Goal: Task Accomplishment & Management: Manage account settings

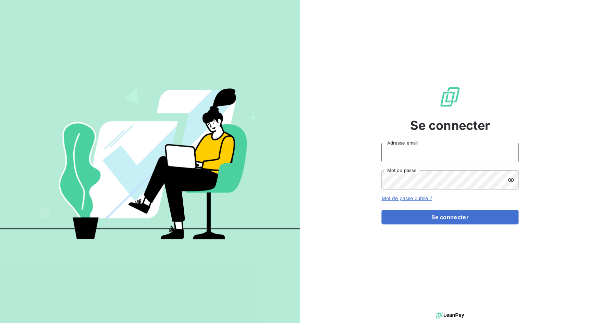
click at [412, 155] on input "Adresse email" at bounding box center [449, 152] width 137 height 19
drag, startPoint x: 406, startPoint y: 155, endPoint x: 440, endPoint y: 154, distance: 33.6
click at [440, 154] on input "admin@3dcelo" at bounding box center [449, 152] width 137 height 19
type input "admin@cgff"
click at [381, 210] on button "Se connecter" at bounding box center [449, 217] width 137 height 14
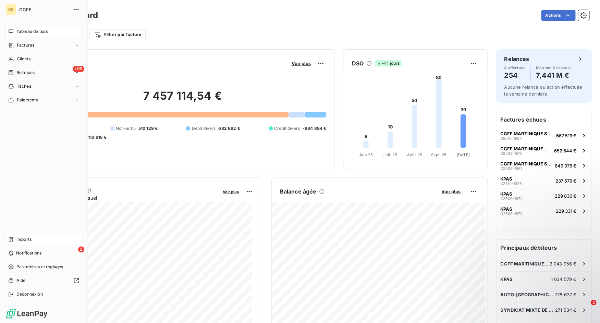
click at [13, 240] on icon at bounding box center [10, 239] width 5 height 5
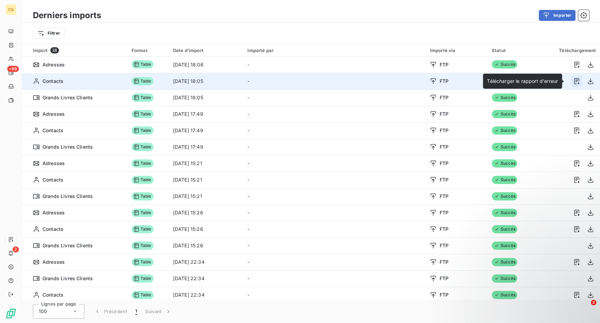
click at [575, 81] on icon "button" at bounding box center [576, 81] width 7 height 7
click at [588, 82] on icon "button" at bounding box center [590, 81] width 5 height 6
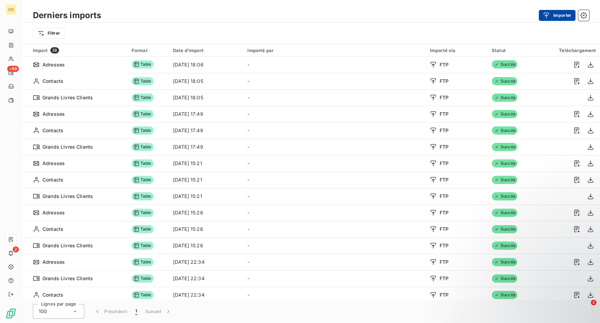
click at [558, 16] on button "Importer" at bounding box center [557, 15] width 37 height 11
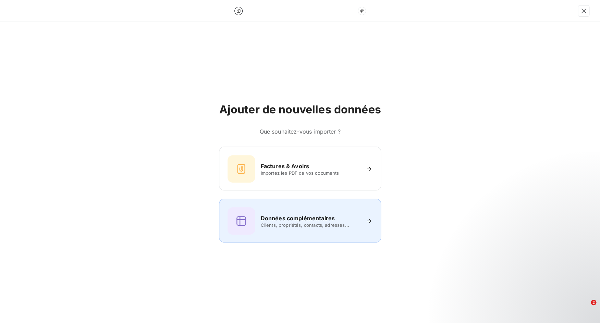
click at [315, 216] on h6 "Données complémentaires" at bounding box center [297, 218] width 74 height 8
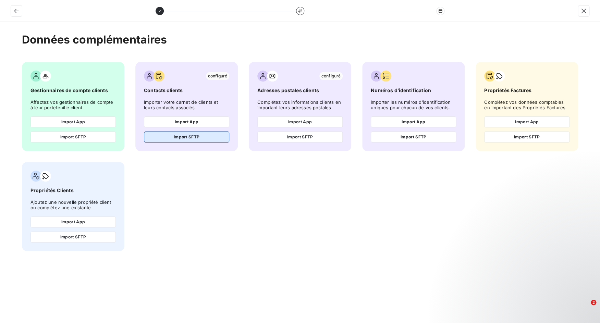
click at [178, 136] on button "Import SFTP" at bounding box center [186, 137] width 85 height 11
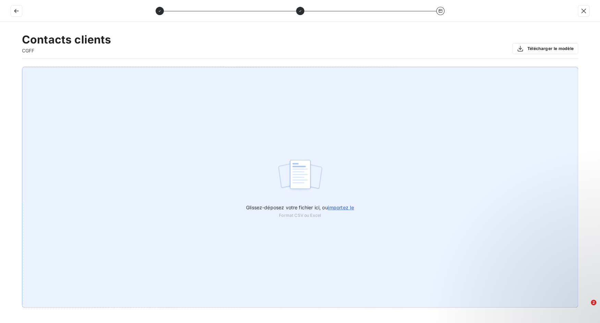
click at [335, 208] on span "importez le" at bounding box center [341, 208] width 26 height 6
click at [0, 67] on input "Glissez-déposez votre fichier ici, ou importez le" at bounding box center [0, 67] width 0 height 0
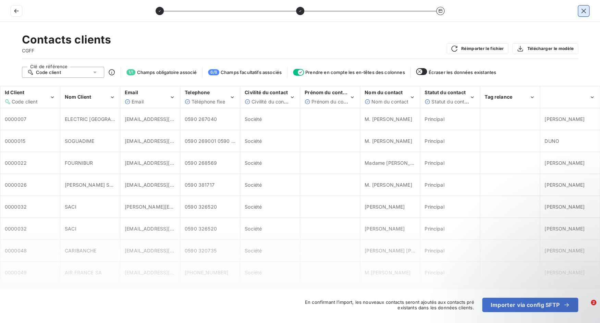
click at [585, 12] on icon "button" at bounding box center [583, 11] width 7 height 7
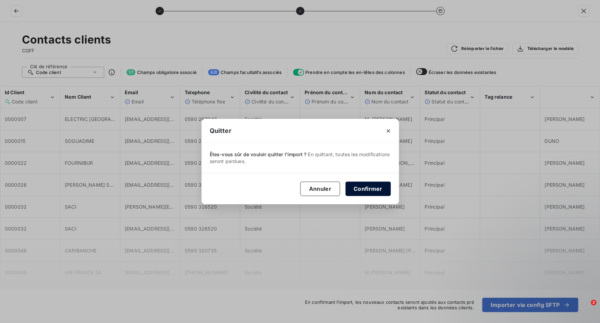
click at [365, 190] on button "Confirmer" at bounding box center [367, 189] width 45 height 14
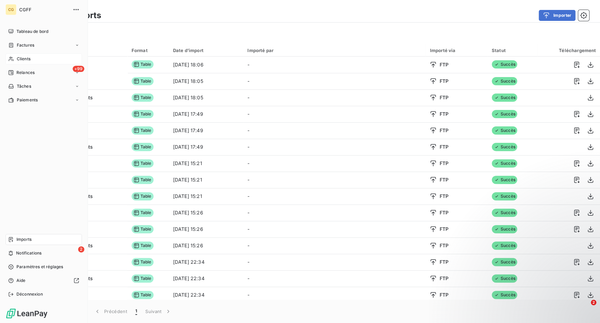
click at [15, 57] on div "Clients" at bounding box center [43, 58] width 76 height 11
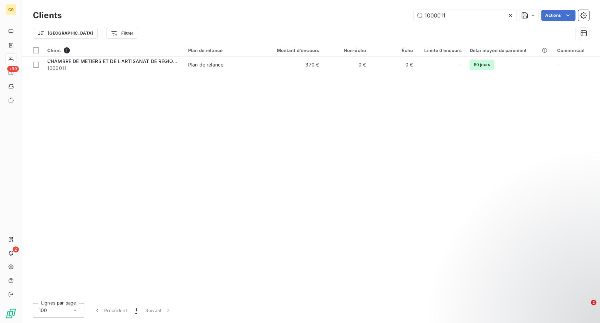
type input "1000011"
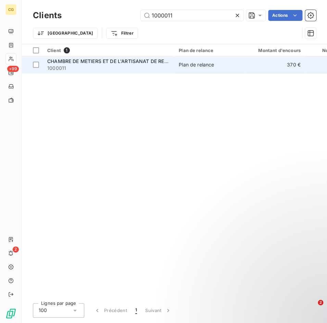
click at [82, 67] on span "1000011" at bounding box center [108, 68] width 123 height 7
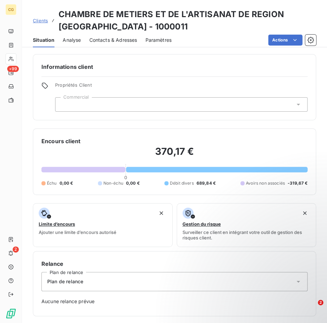
click at [110, 38] on span "Contacts & Adresses" at bounding box center [113, 40] width 48 height 7
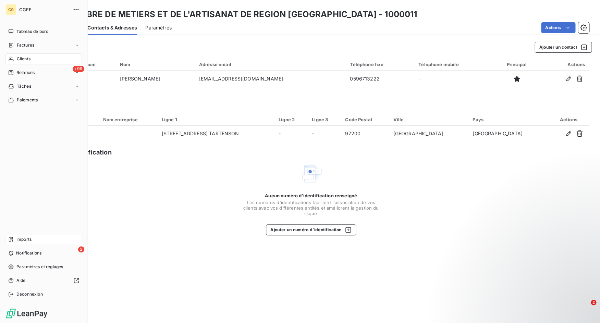
click at [28, 238] on span "Imports" at bounding box center [23, 239] width 15 height 6
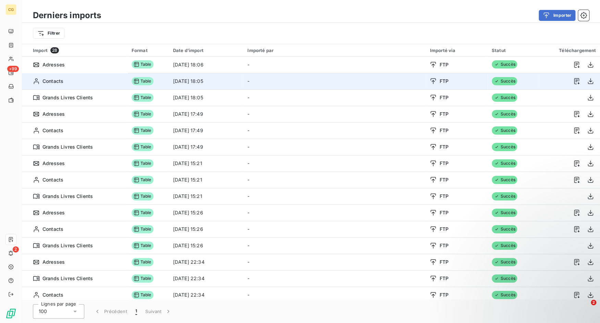
click at [244, 84] on td "[DATE] 18:05" at bounding box center [206, 81] width 75 height 16
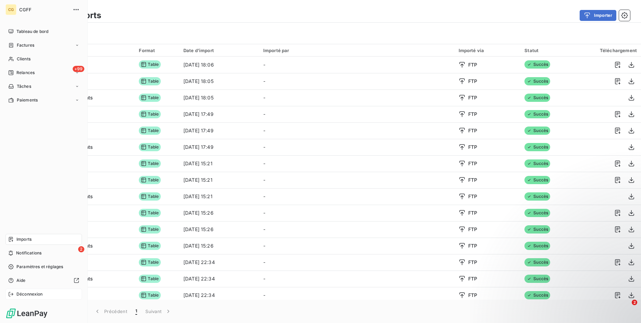
click at [16, 291] on span "Déconnexion" at bounding box center [29, 294] width 26 height 6
